Goal: Transaction & Acquisition: Purchase product/service

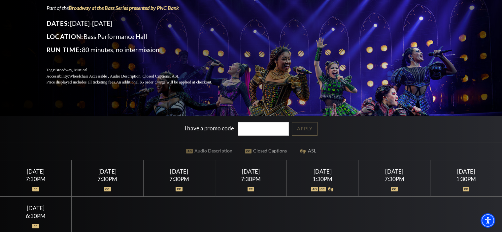
click at [247, 129] on input "I have a promo code" at bounding box center [263, 129] width 51 height 14
type input "19150"
click at [316, 126] on link "Apply" at bounding box center [305, 129] width 26 height 14
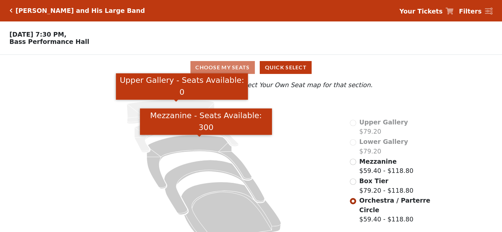
scroll to position [16, 0]
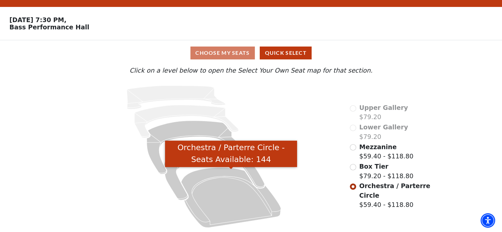
click at [232, 188] on icon "Orchestra / Parterre Circle - Seats Available: 144" at bounding box center [231, 197] width 100 height 60
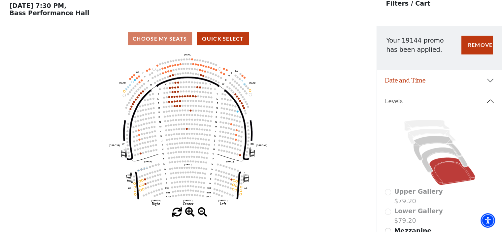
scroll to position [30, 0]
